Goal: Task Accomplishment & Management: Use online tool/utility

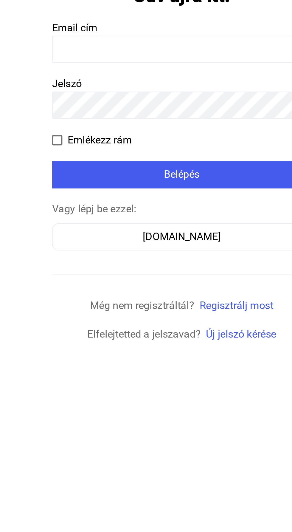
click at [94, 72] on input at bounding box center [146, 71] width 119 height 13
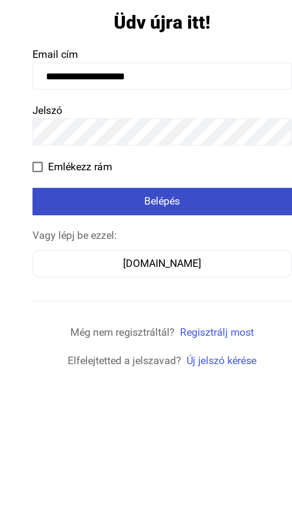
click at [172, 131] on div "Belépés" at bounding box center [146, 129] width 116 height 7
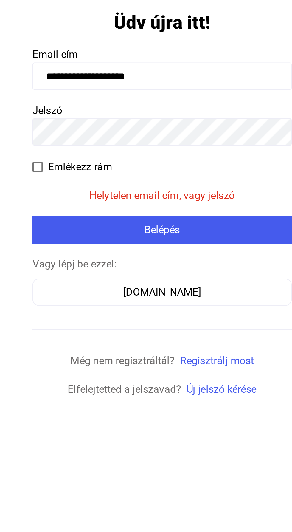
click at [139, 69] on input "**********" at bounding box center [146, 71] width 119 height 13
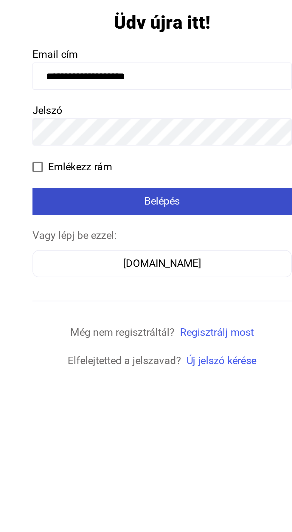
type input "**********"
click at [183, 128] on div "Belépés" at bounding box center [146, 129] width 116 height 7
click at [183, 124] on button "Belépés" at bounding box center [146, 129] width 119 height 13
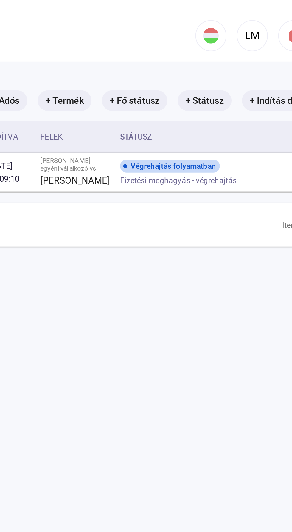
scroll to position [0, 101]
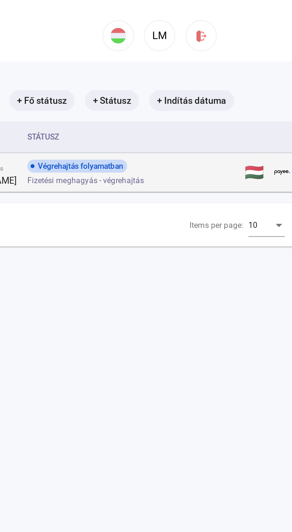
click at [183, 88] on td "🇭🇺" at bounding box center [190, 79] width 14 height 18
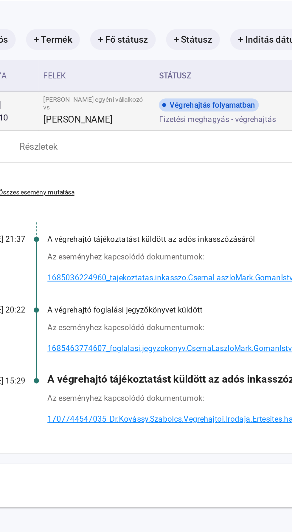
scroll to position [28, 66]
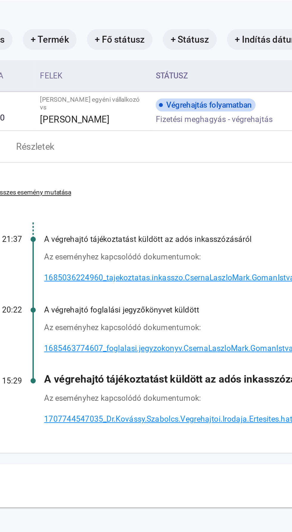
click at [105, 193] on span "1707744547035_Dr.Kovássy.Szabolcs.Vegrehajtoi.Irodaja.Ertesites.hatosagi.atutal…" at bounding box center [222, 192] width 256 height 7
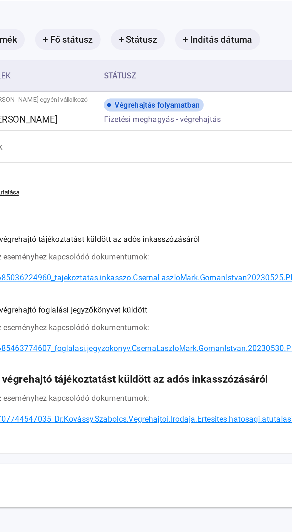
scroll to position [28, 90]
click at [188, 82] on div "Összes esemény mutatása [DATE] 21:37 A végrehajtó tájékoztatást küldött az adós…" at bounding box center [177, 141] width 368 height 133
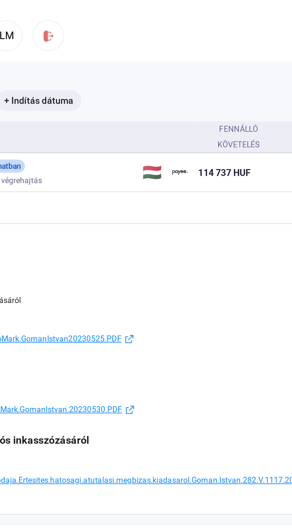
scroll to position [0, 124]
